Goal: Task Accomplishment & Management: Manage account settings

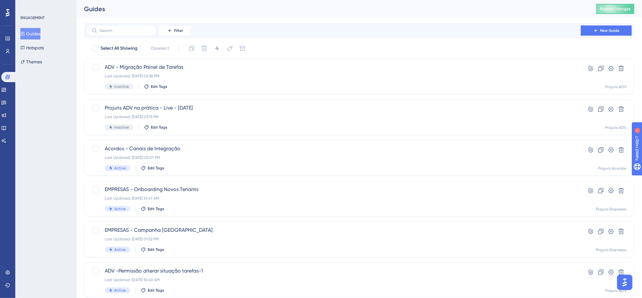
click at [185, 24] on div "Filter New Guide" at bounding box center [359, 30] width 550 height 15
click at [183, 30] on span "Filter" at bounding box center [178, 30] width 9 height 5
click at [184, 89] on div "Status Status" at bounding box center [181, 86] width 26 height 13
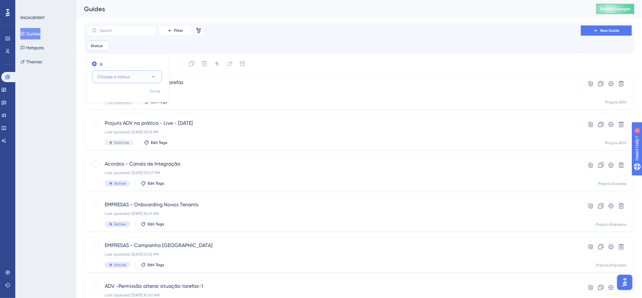
drag, startPoint x: 134, startPoint y: 77, endPoint x: 136, endPoint y: 75, distance: 3.4
click at [134, 78] on button "Choose a status" at bounding box center [127, 76] width 70 height 13
click at [126, 101] on div "Active Active" at bounding box center [127, 96] width 52 height 13
click at [335, 47] on div "Status is Active Active Remove is Active Done" at bounding box center [359, 46] width 545 height 10
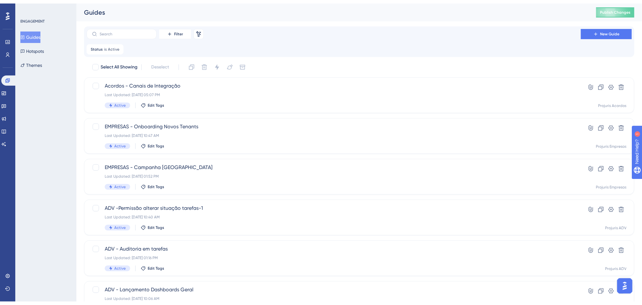
scroll to position [204, 0]
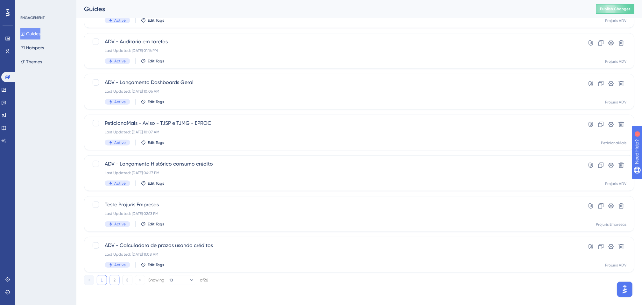
click at [115, 277] on button "2" at bounding box center [114, 280] width 10 height 10
click at [126, 279] on button "3" at bounding box center [127, 280] width 10 height 10
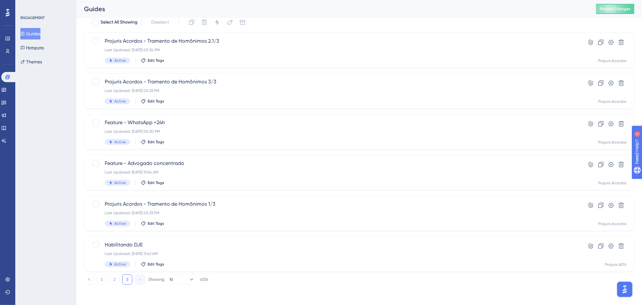
scroll to position [41, 0]
click at [258, 249] on div "Habilitando DJE Last Updated: [DATE] 11:43 AM Active Edit Tags" at bounding box center [334, 254] width 458 height 26
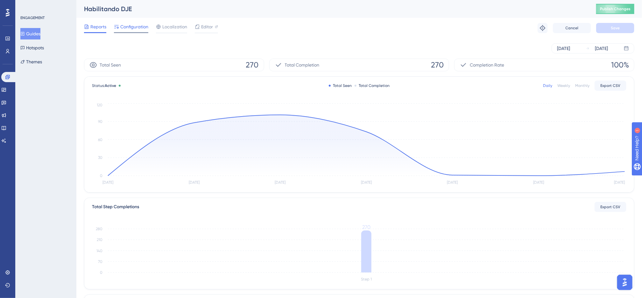
click at [138, 31] on div "Configuration" at bounding box center [131, 28] width 34 height 10
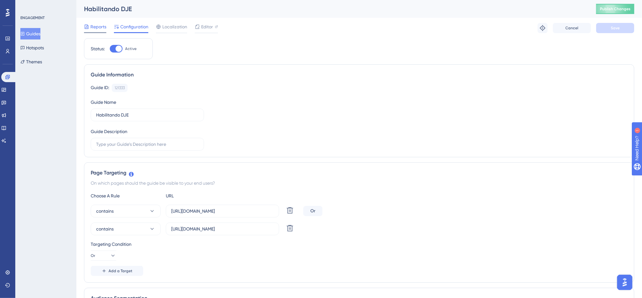
click at [94, 27] on span "Reports" at bounding box center [98, 27] width 16 height 8
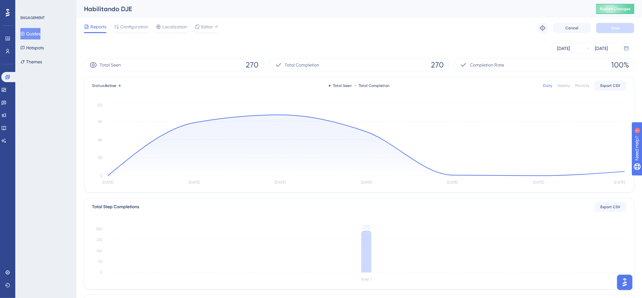
click at [319, 38] on div "[DATE] [DATE]" at bounding box center [359, 48] width 550 height 20
drag, startPoint x: 326, startPoint y: 29, endPoint x: 326, endPoint y: 22, distance: 6.7
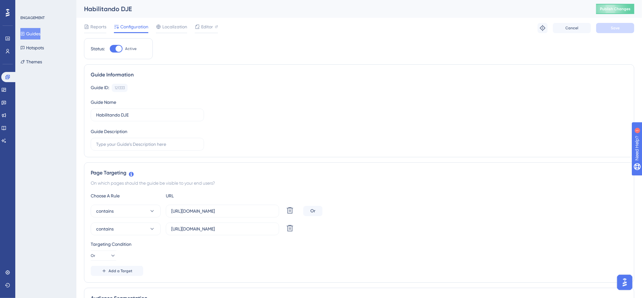
drag, startPoint x: 322, startPoint y: 110, endPoint x: 329, endPoint y: 108, distance: 7.0
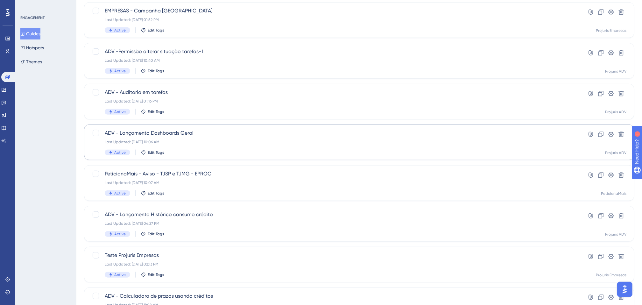
scroll to position [204, 0]
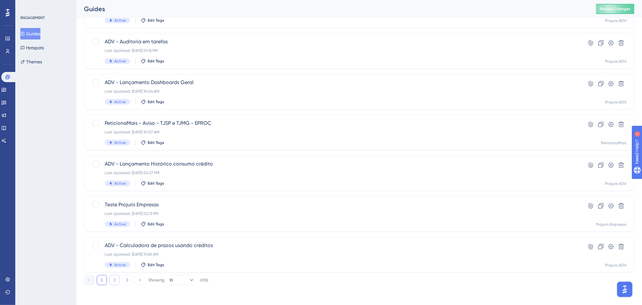
click at [114, 278] on button "2" at bounding box center [114, 280] width 10 height 10
click at [103, 280] on button "1" at bounding box center [102, 280] width 10 height 10
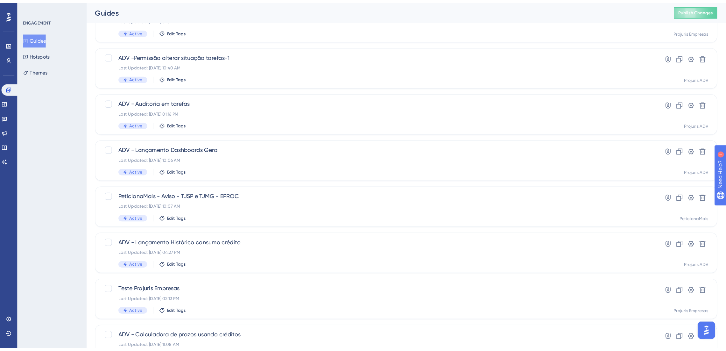
scroll to position [156, 0]
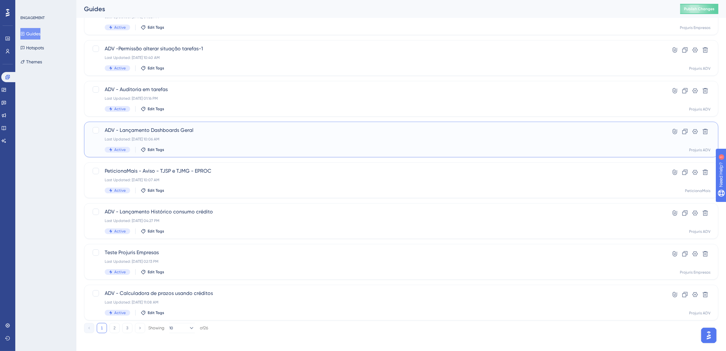
click at [404, 147] on div "Active Edit Tags" at bounding box center [376, 150] width 542 height 6
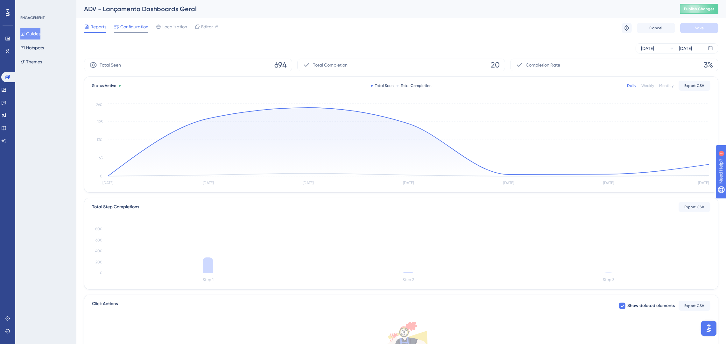
click at [130, 31] on div "Configuration" at bounding box center [131, 28] width 34 height 10
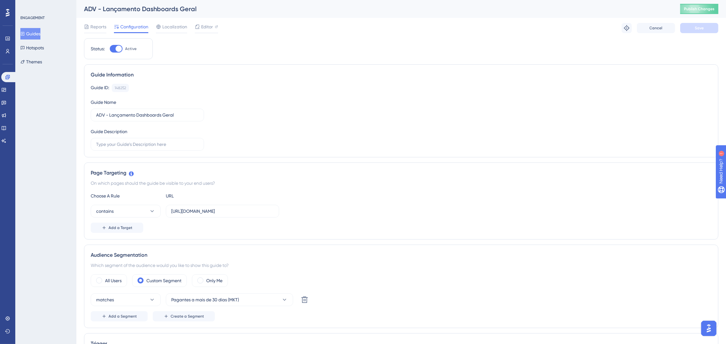
click at [117, 46] on div at bounding box center [116, 49] width 13 height 8
click at [117, 50] on div at bounding box center [118, 48] width 6 height 6
click at [110, 49] on input "Active" at bounding box center [109, 49] width 0 height 0
checkbox input "false"
click at [649, 27] on span "Save" at bounding box center [699, 27] width 9 height 5
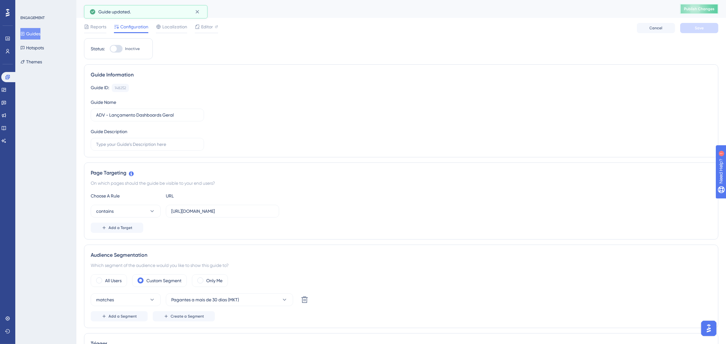
click at [649, 10] on span "Publish Changes" at bounding box center [699, 8] width 31 height 5
click at [198, 11] on icon at bounding box center [197, 12] width 6 height 6
click at [39, 33] on button "Guides" at bounding box center [30, 33] width 20 height 11
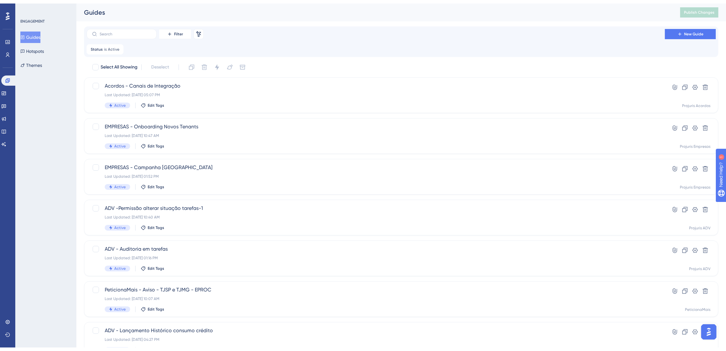
scroll to position [158, 0]
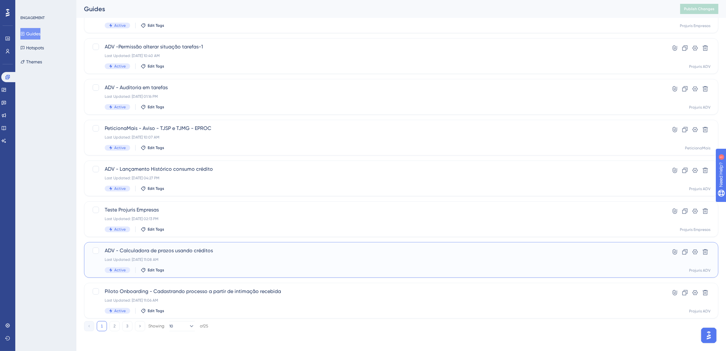
click at [297, 251] on span "ADV - Calculadora de prazos usando créditos" at bounding box center [376, 251] width 542 height 8
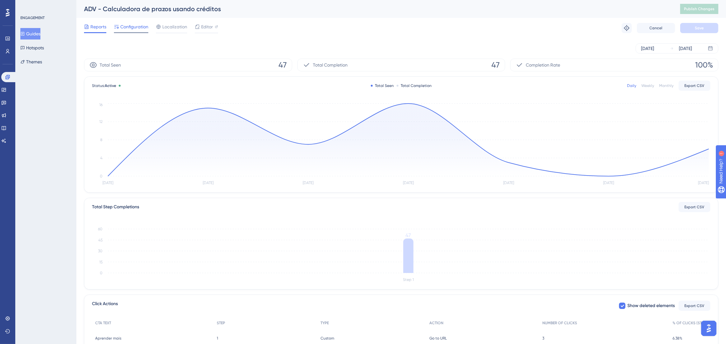
click at [129, 28] on span "Configuration" at bounding box center [134, 27] width 28 height 8
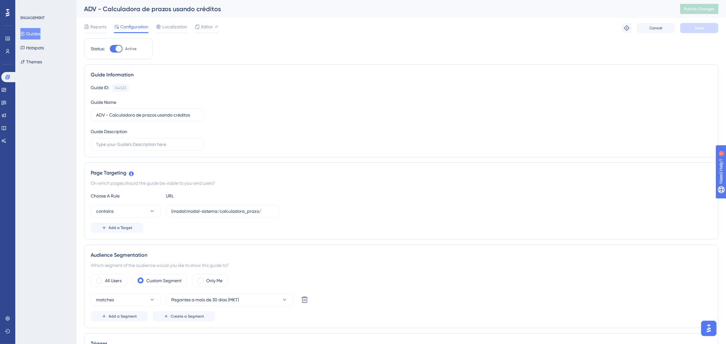
click at [115, 53] on div "Status: Active" at bounding box center [118, 48] width 69 height 21
click at [117, 51] on div at bounding box center [118, 48] width 6 height 6
click at [110, 49] on input "Active" at bounding box center [109, 49] width 0 height 0
checkbox input "false"
click at [649, 25] on span "Save" at bounding box center [699, 27] width 9 height 5
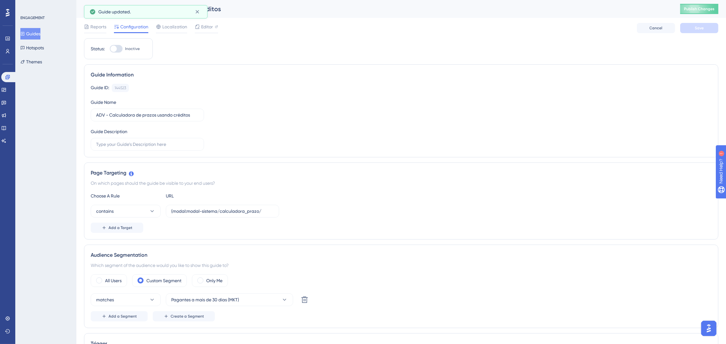
click at [649, 7] on span "Publish Changes" at bounding box center [699, 8] width 31 height 5
click at [195, 10] on icon at bounding box center [197, 12] width 6 height 6
click at [197, 10] on icon at bounding box center [197, 12] width 6 height 6
click at [37, 31] on button "Guides" at bounding box center [30, 33] width 20 height 11
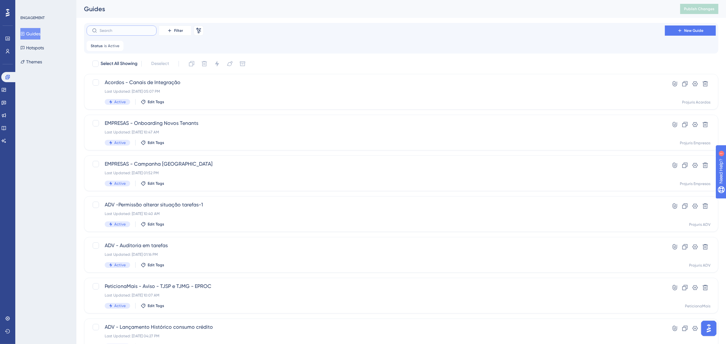
click at [143, 31] on input "text" at bounding box center [126, 30] width 52 height 4
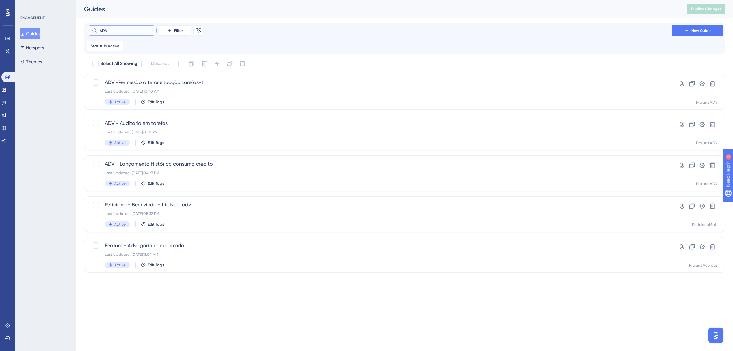
type input "ADV"
click at [318, 45] on div "Status is Active Active Remove" at bounding box center [405, 46] width 636 height 10
click at [287, 171] on div "Last Updated: [DATE] 04:27 PM" at bounding box center [379, 172] width 549 height 5
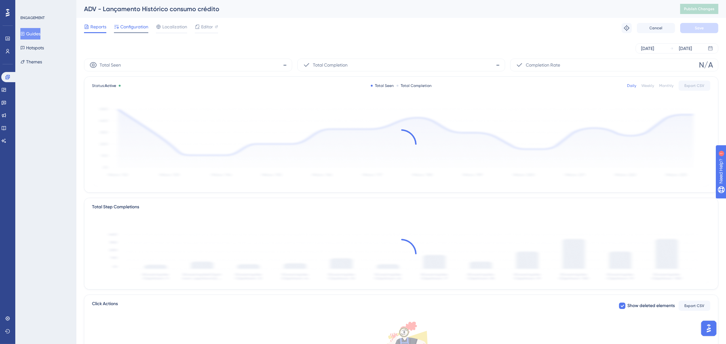
click at [140, 30] on span "Configuration" at bounding box center [134, 27] width 28 height 8
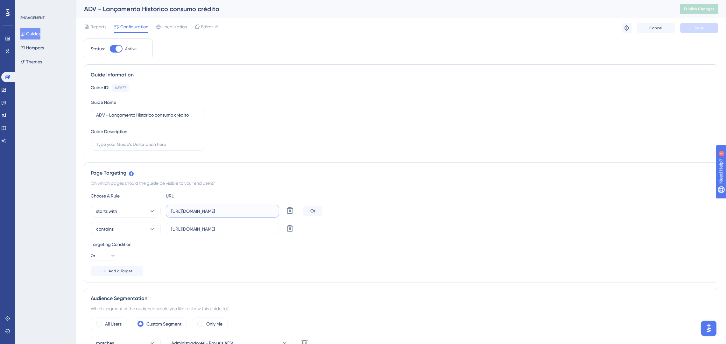
click at [264, 213] on input "[URL][DOMAIN_NAME]" at bounding box center [222, 210] width 102 height 7
click at [102, 27] on span "Reports" at bounding box center [98, 27] width 16 height 8
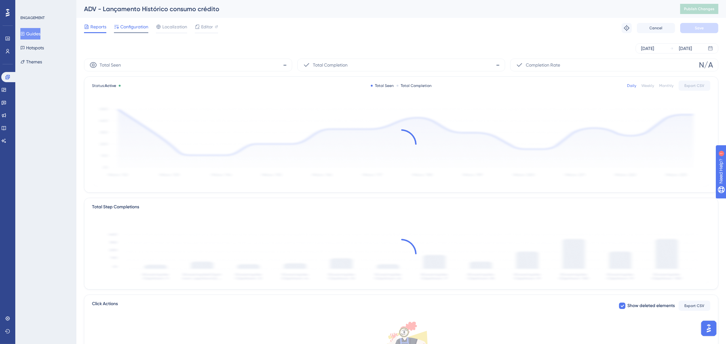
click at [138, 31] on div "Configuration" at bounding box center [131, 28] width 34 height 10
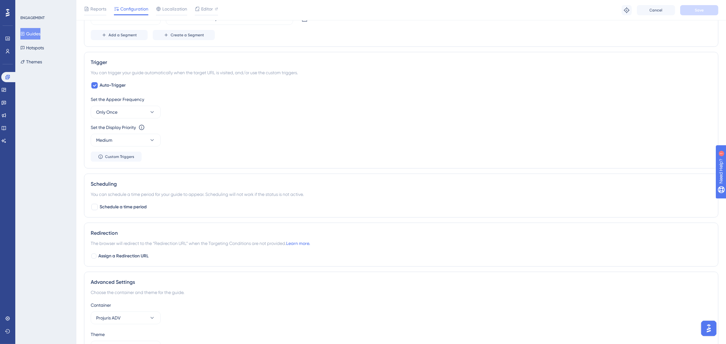
scroll to position [369, 0]
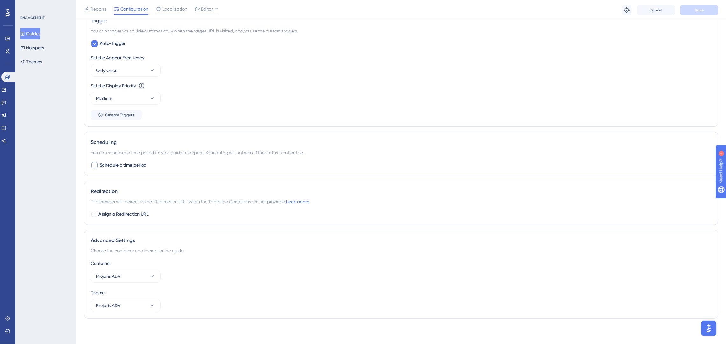
click at [127, 166] on span "Schedule a time period" at bounding box center [123, 165] width 47 height 8
checkbox input "true"
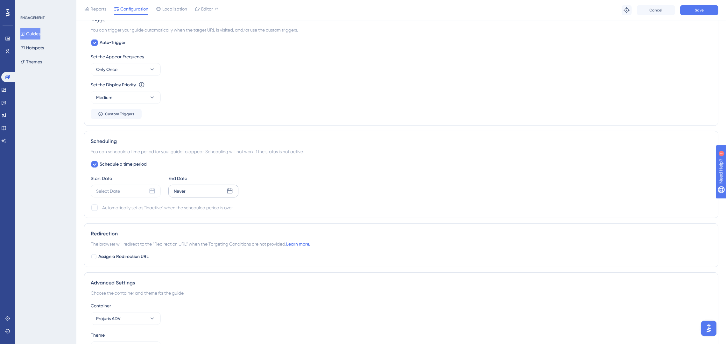
click at [215, 192] on div "Never" at bounding box center [203, 191] width 70 height 13
click at [213, 269] on button "16" at bounding box center [212, 268] width 11 height 11
click at [149, 304] on span "10:17" at bounding box center [153, 316] width 8 height 5
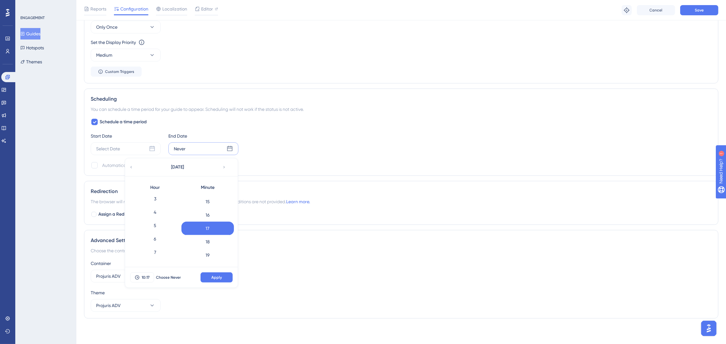
scroll to position [10, 0]
click at [162, 203] on div "1" at bounding box center [155, 203] width 52 height 13
click at [223, 276] on button "Apply" at bounding box center [216, 277] width 32 height 10
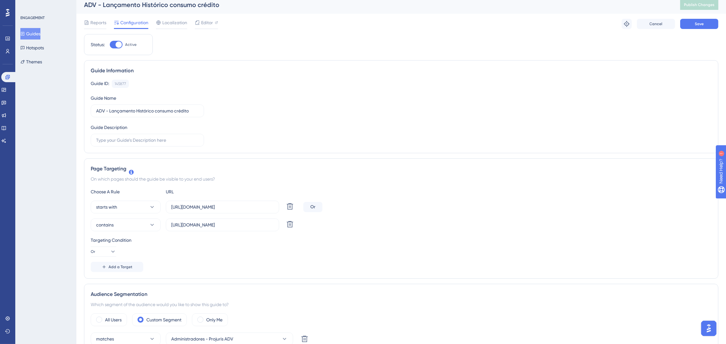
scroll to position [0, 0]
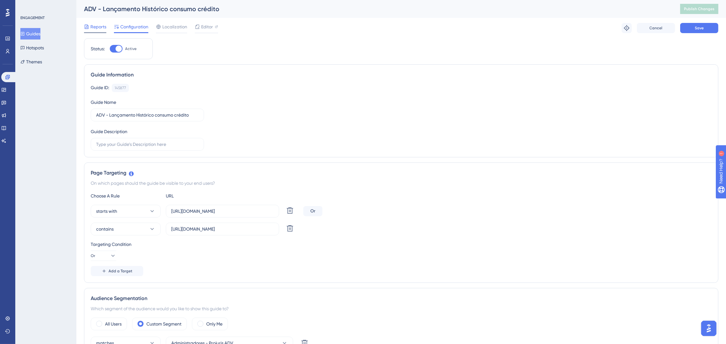
click at [98, 26] on span "Reports" at bounding box center [98, 27] width 16 height 8
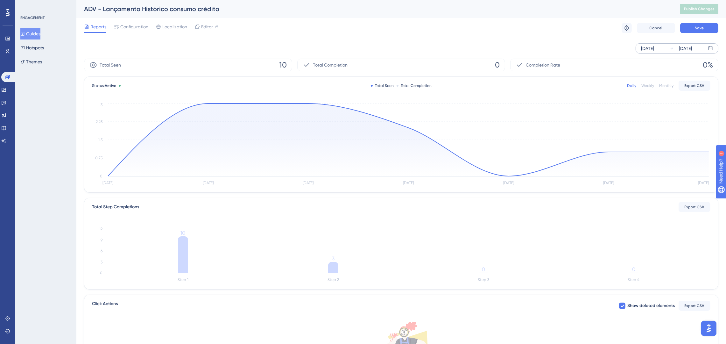
click at [649, 49] on div "[DATE]" at bounding box center [647, 49] width 13 height 8
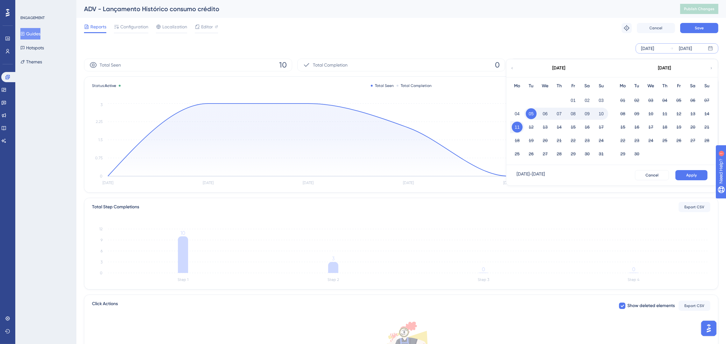
click at [511, 67] on icon at bounding box center [512, 68] width 4 height 6
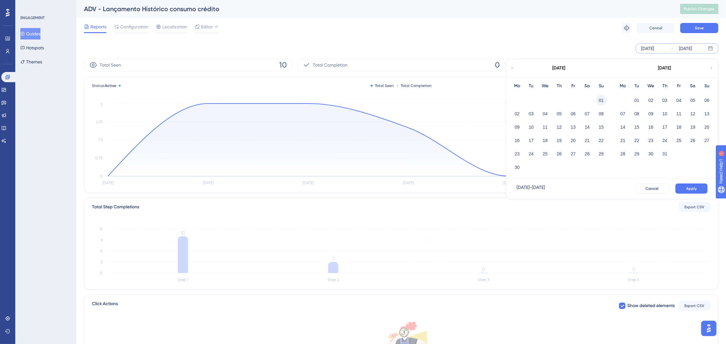
click at [602, 101] on button "01" at bounding box center [601, 100] width 11 height 11
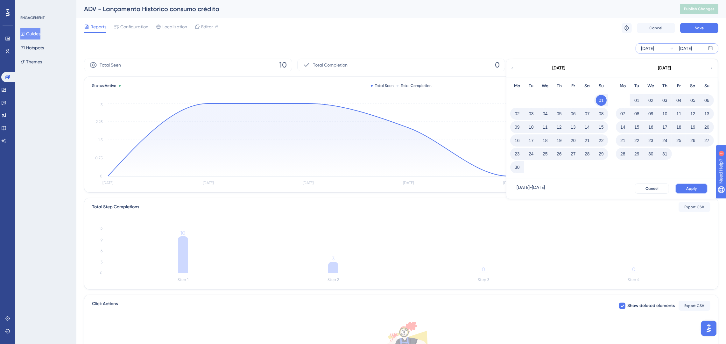
click at [649, 186] on span "Apply" at bounding box center [691, 188] width 10 height 5
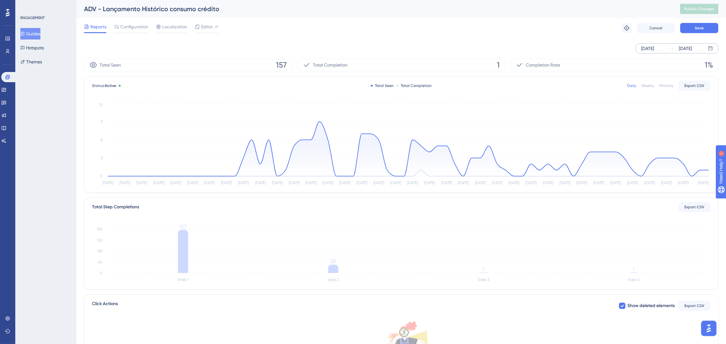
click at [412, 40] on div "[DATE] [DATE]" at bounding box center [401, 48] width 634 height 20
click at [142, 25] on span "Configuration" at bounding box center [134, 27] width 28 height 8
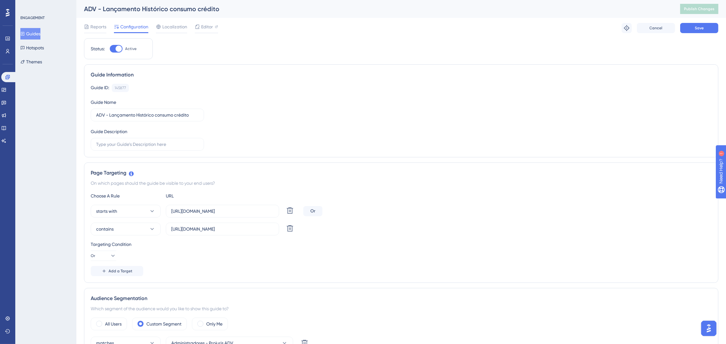
click at [116, 53] on div "Status: Active" at bounding box center [118, 48] width 69 height 21
drag, startPoint x: 115, startPoint y: 51, endPoint x: 133, endPoint y: 51, distance: 17.5
click at [115, 51] on div at bounding box center [116, 49] width 13 height 8
click at [110, 49] on input "Active" at bounding box center [109, 49] width 0 height 0
checkbox input "false"
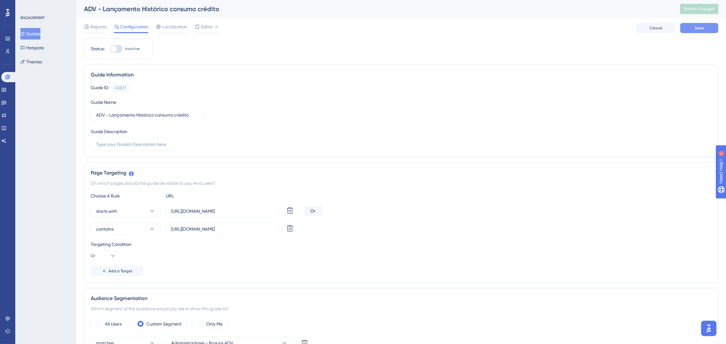
click at [649, 28] on button "Save" at bounding box center [699, 28] width 38 height 10
click at [649, 26] on button "Save" at bounding box center [699, 28] width 38 height 10
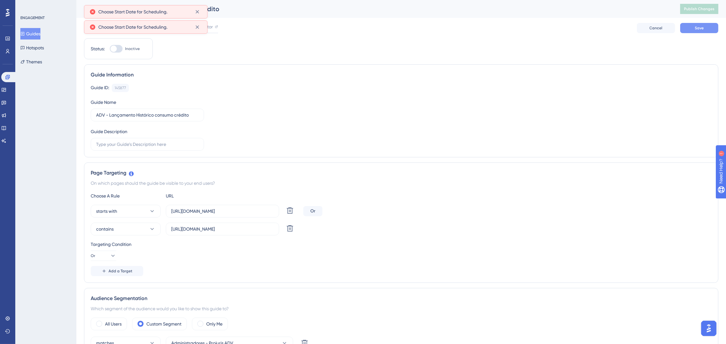
click at [649, 26] on span "Save" at bounding box center [699, 27] width 9 height 5
click at [200, 12] on icon at bounding box center [197, 12] width 6 height 6
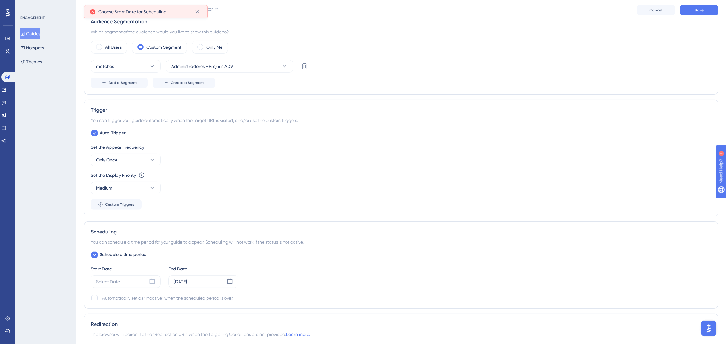
scroll to position [334, 0]
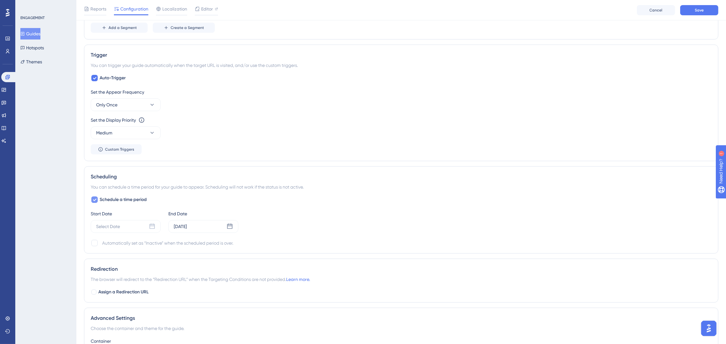
click at [106, 200] on span "Schedule a time period" at bounding box center [123, 200] width 47 height 8
checkbox input "false"
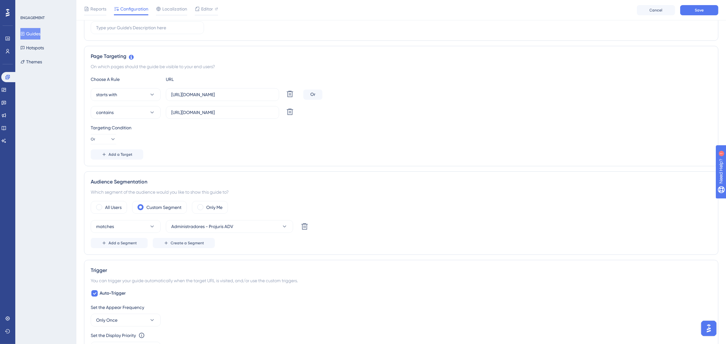
scroll to position [0, 0]
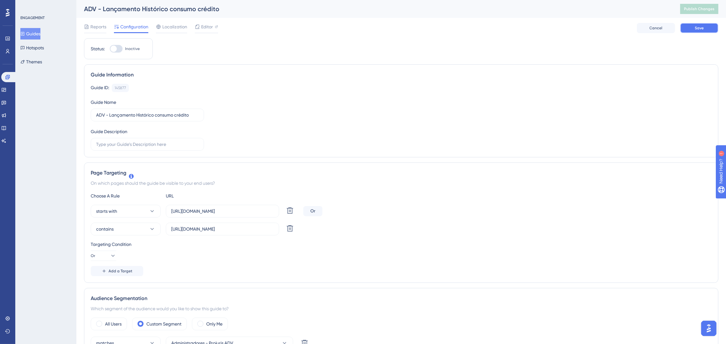
click at [649, 28] on button "Save" at bounding box center [699, 28] width 38 height 10
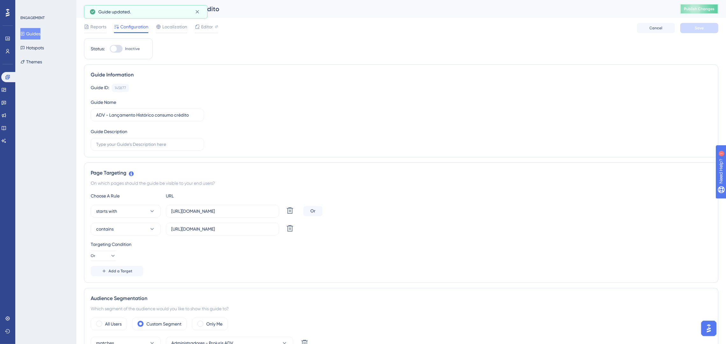
click at [649, 9] on span "Publish Changes" at bounding box center [699, 8] width 31 height 5
click at [198, 13] on icon at bounding box center [197, 12] width 6 height 6
click at [38, 34] on button "Guides" at bounding box center [30, 33] width 20 height 11
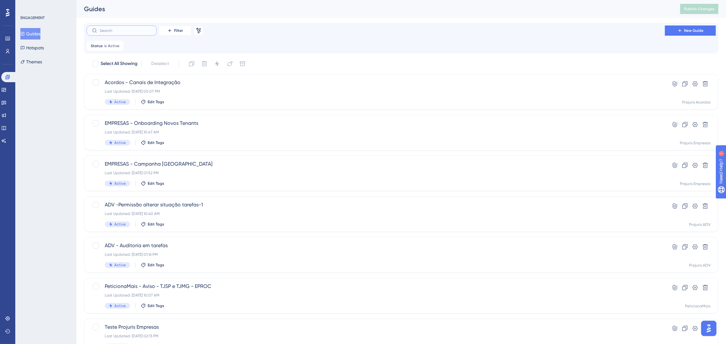
click at [129, 32] on input "text" at bounding box center [126, 30] width 52 height 4
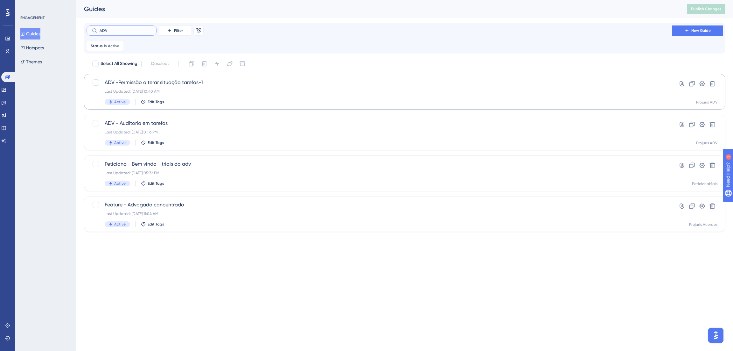
type input "ADV"
click at [270, 122] on span "ADV - Auditoria em tarefas" at bounding box center [379, 123] width 549 height 8
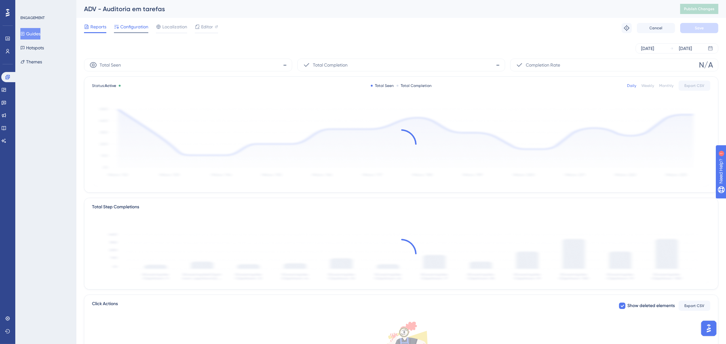
click at [129, 27] on span "Configuration" at bounding box center [134, 27] width 28 height 8
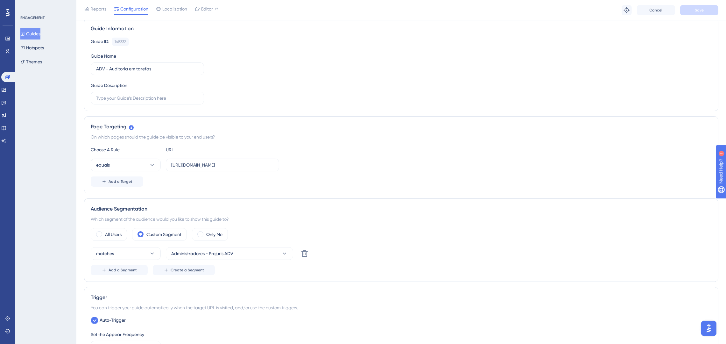
scroll to position [35, 0]
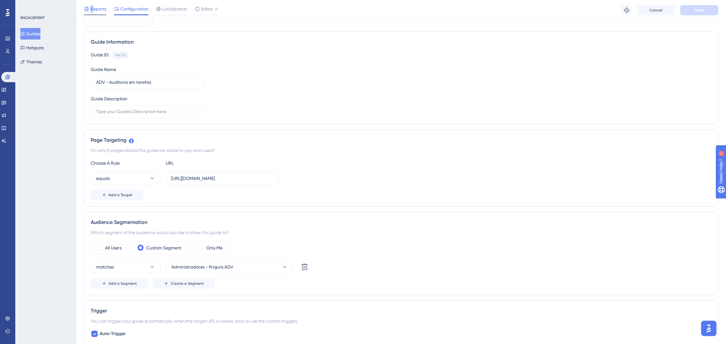
click at [92, 11] on div "Reports" at bounding box center [95, 9] width 22 height 8
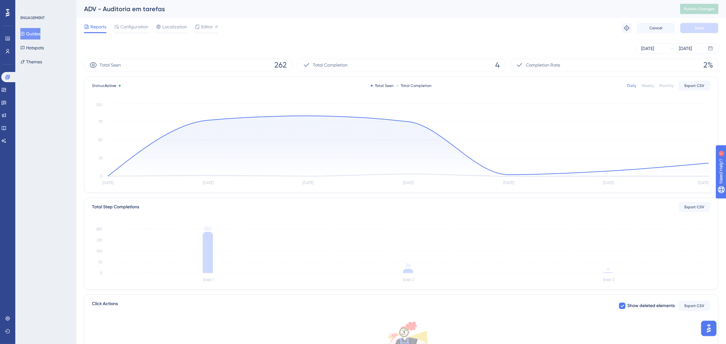
click at [119, 16] on div "ADV - Auditoria em tarefas Publish Changes" at bounding box center [400, 9] width 649 height 18
click at [123, 30] on span "Configuration" at bounding box center [134, 27] width 28 height 8
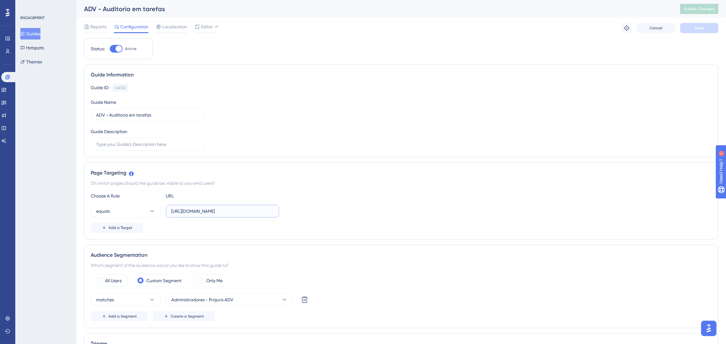
click at [263, 210] on input "[URL][DOMAIN_NAME]" at bounding box center [222, 210] width 102 height 7
click at [113, 45] on div at bounding box center [116, 49] width 13 height 8
click at [110, 49] on input "Active" at bounding box center [109, 49] width 0 height 0
checkbox input "false"
click at [649, 28] on span "Save" at bounding box center [699, 27] width 9 height 5
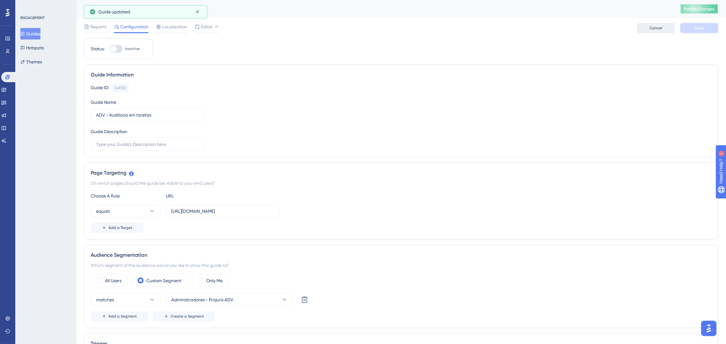
drag, startPoint x: 699, startPoint y: 8, endPoint x: 661, endPoint y: 23, distance: 40.5
click at [649, 9] on span "Publish Changes" at bounding box center [699, 8] width 31 height 5
click at [33, 33] on button "Guides" at bounding box center [30, 33] width 20 height 11
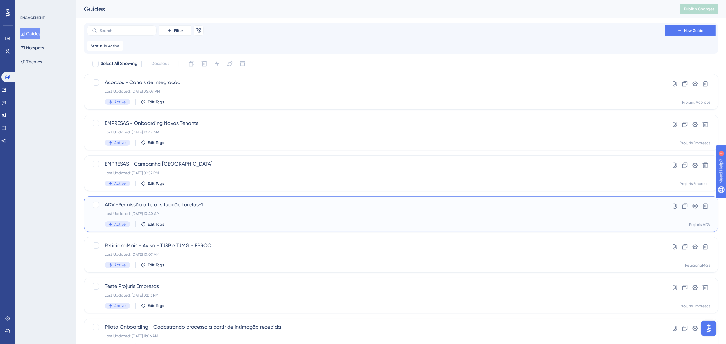
click at [289, 212] on div "Last Updated: [DATE] 10:40 AM" at bounding box center [376, 213] width 542 height 5
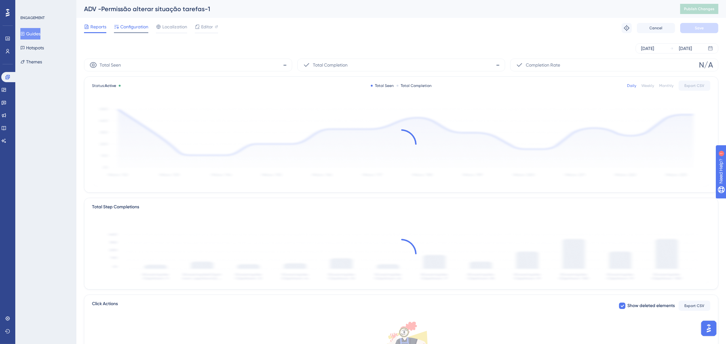
click at [128, 26] on span "Configuration" at bounding box center [134, 27] width 28 height 8
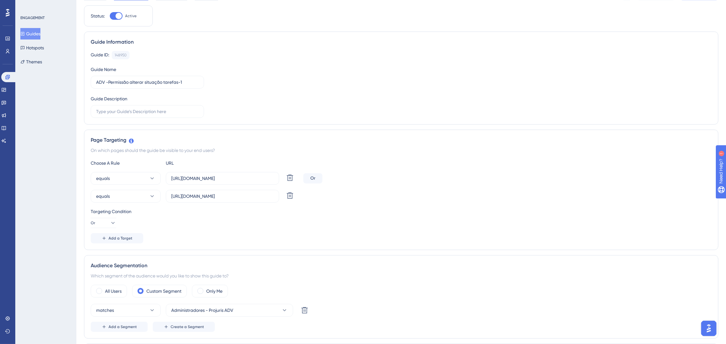
scroll to position [48, 0]
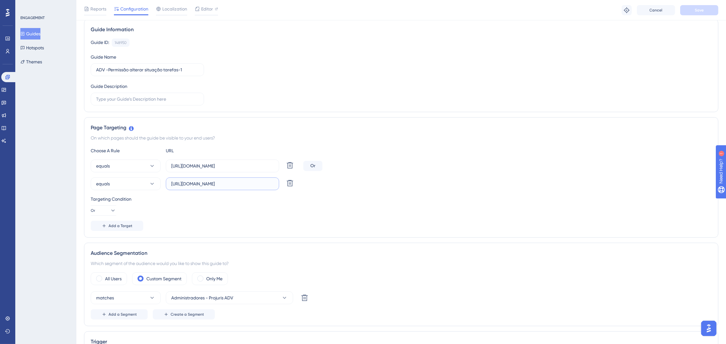
click at [242, 185] on input "[URL][DOMAIN_NAME]" at bounding box center [222, 183] width 102 height 7
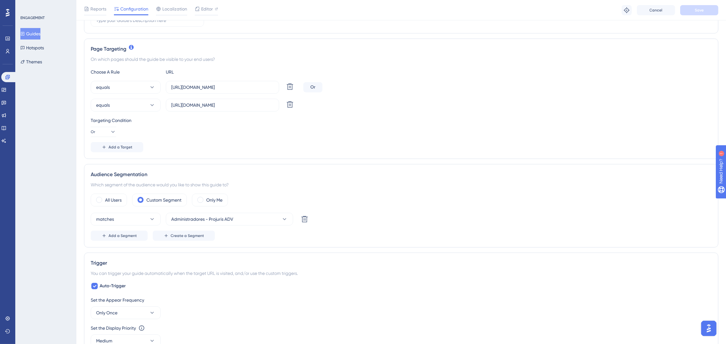
scroll to position [143, 0]
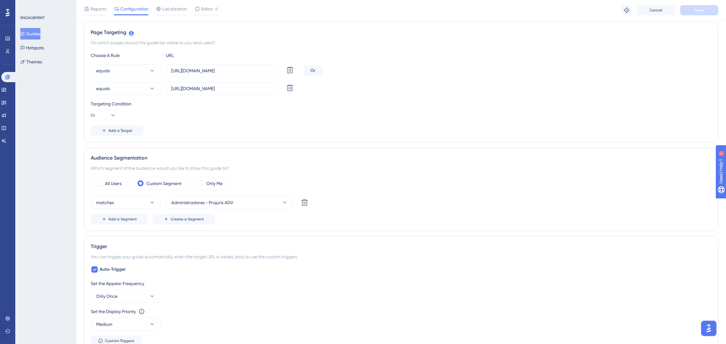
click at [502, 77] on div "equals [URL][DOMAIN_NAME] Delete Or" at bounding box center [401, 70] width 621 height 13
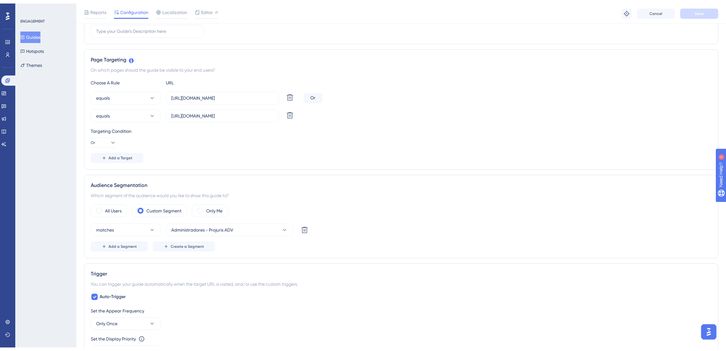
scroll to position [0, 0]
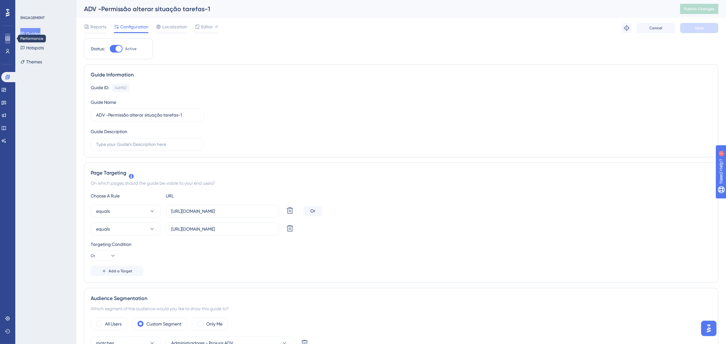
click at [7, 39] on icon at bounding box center [7, 39] width 4 height 4
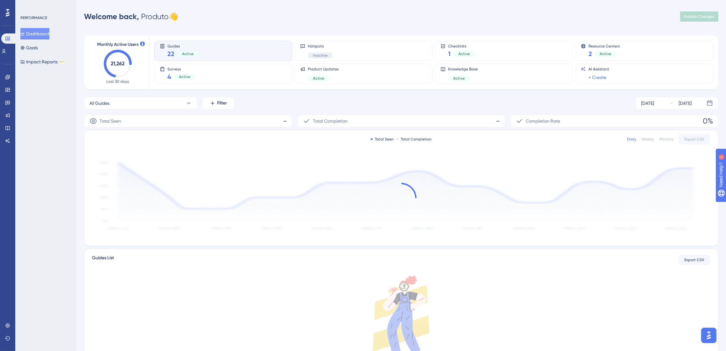
click at [379, 22] on div "Welcome back, Produto 👋 Publish Changes" at bounding box center [401, 16] width 634 height 13
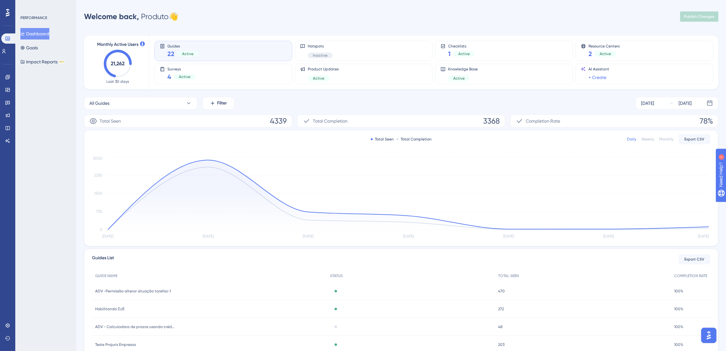
click at [397, 19] on div "Welcome back, Produto 👋 Publish Changes" at bounding box center [401, 16] width 634 height 13
click at [391, 25] on div "Performance Users Engagement Widgets Feedback Product Updates Knowledge Base AI…" at bounding box center [400, 206] width 649 height 392
click at [390, 28] on div "Monthly Active Users 21,262 Last 30 days Guides 22 Active Hotspots Inactive Che…" at bounding box center [401, 210] width 634 height 364
